Goal: Task Accomplishment & Management: Use online tool/utility

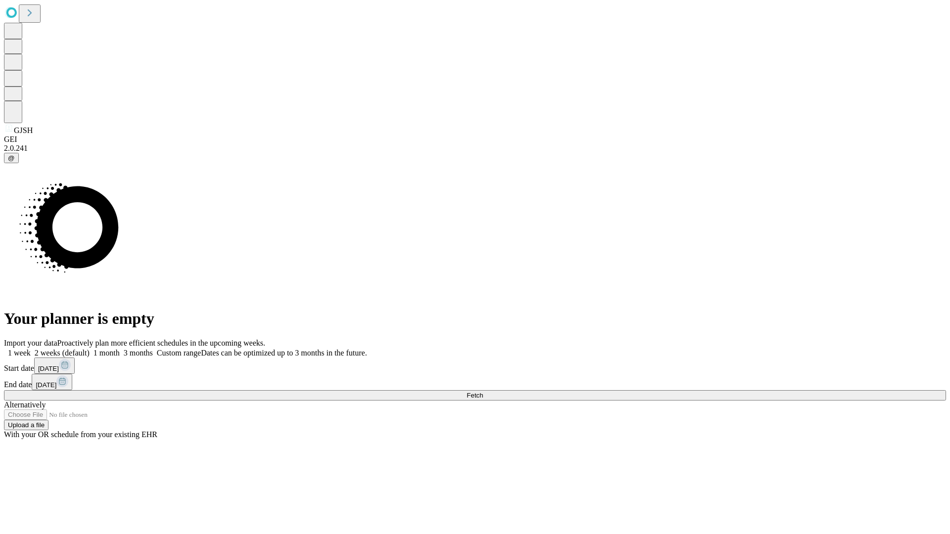
click at [483, 392] on span "Fetch" at bounding box center [475, 395] width 16 height 7
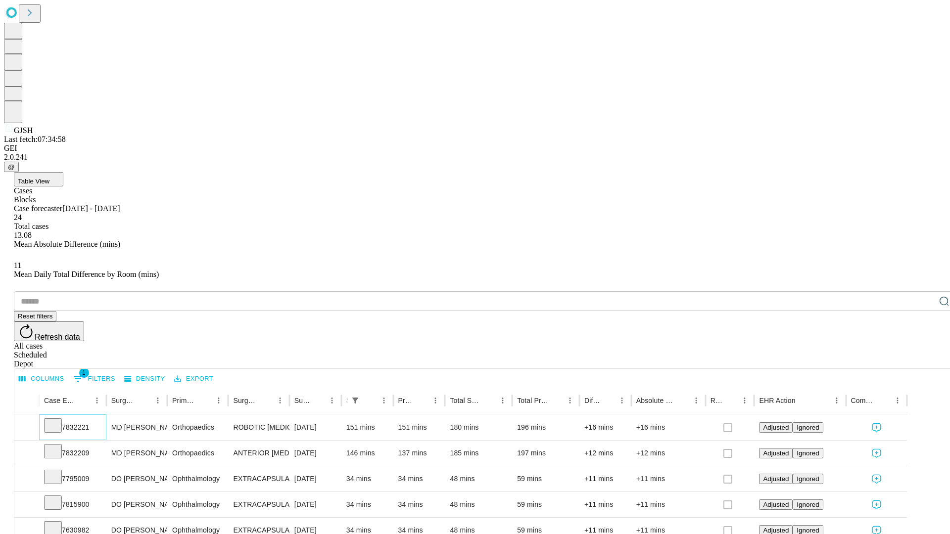
click at [58, 420] on icon at bounding box center [53, 425] width 10 height 10
